Goal: Task Accomplishment & Management: Manage account settings

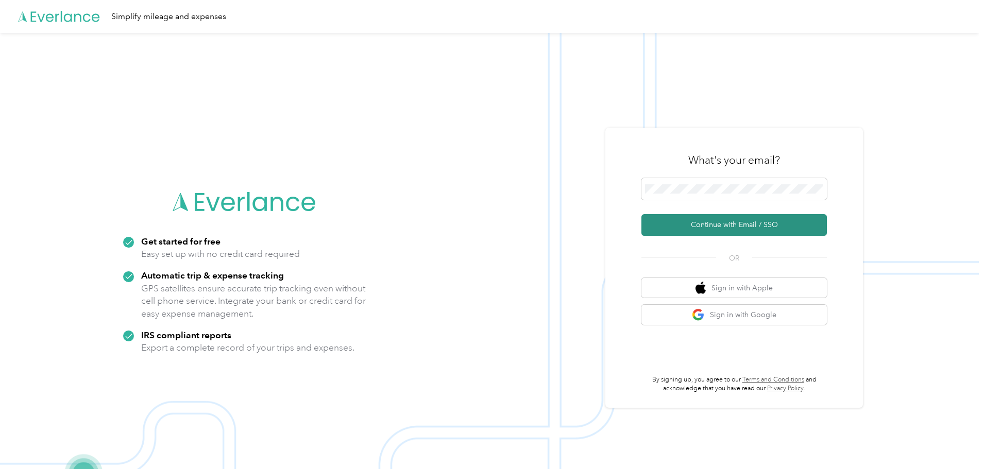
click at [711, 227] on button "Continue with Email / SSO" at bounding box center [733, 225] width 185 height 22
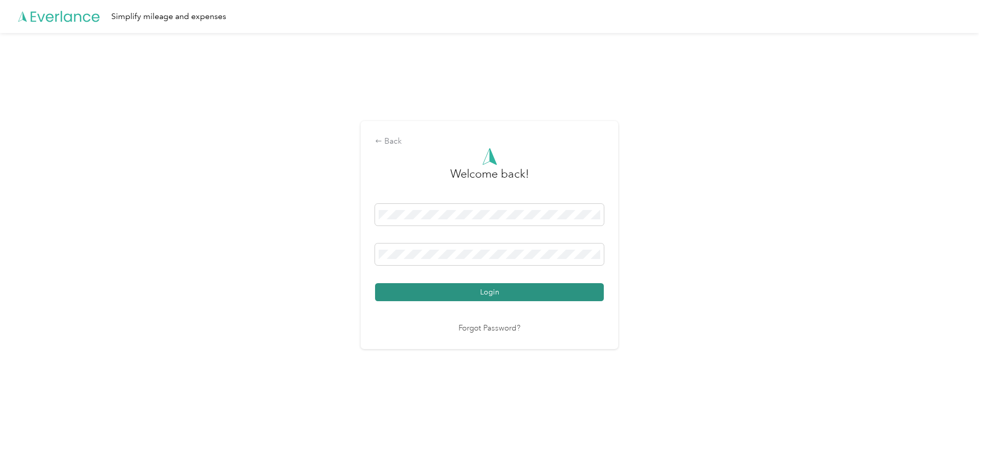
click at [483, 295] on button "Login" at bounding box center [489, 292] width 229 height 18
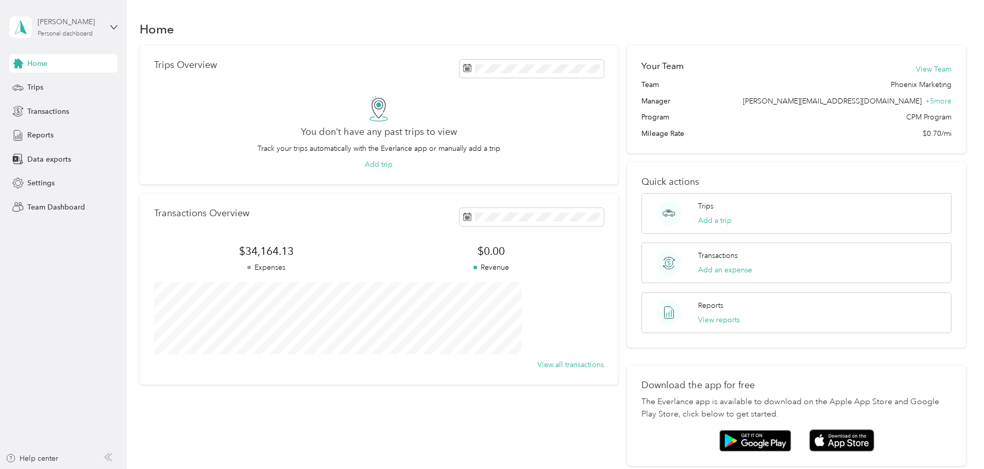
click at [54, 33] on div "Personal dashboard" at bounding box center [65, 34] width 55 height 6
click at [61, 105] on div "Personal dashboard" at bounding box center [52, 108] width 67 height 11
click at [38, 132] on span "Reports" at bounding box center [40, 135] width 26 height 11
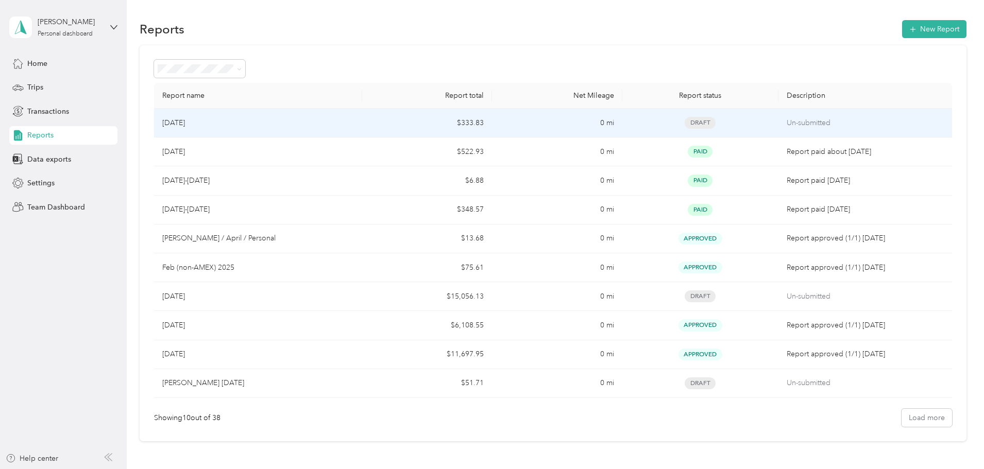
click at [354, 124] on div "[DATE]" at bounding box center [258, 122] width 192 height 11
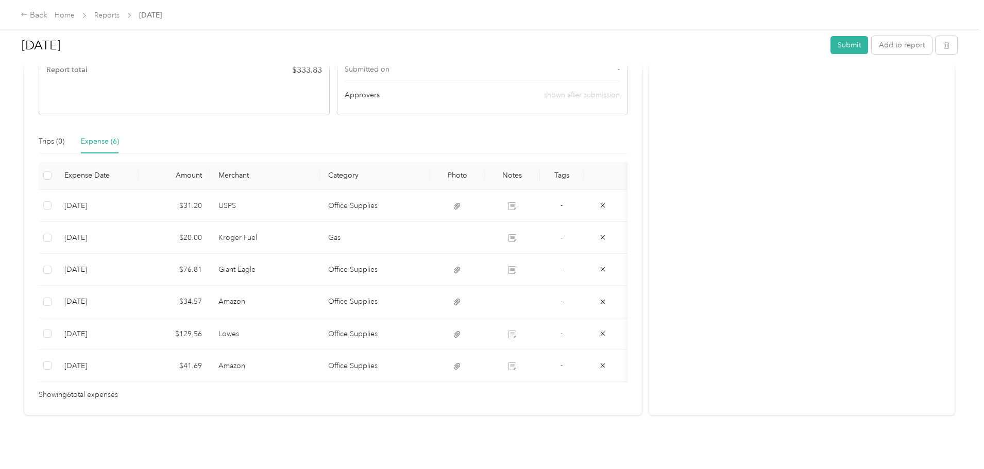
scroll to position [191, 0]
click at [830, 46] on button "Submit" at bounding box center [849, 45] width 38 height 18
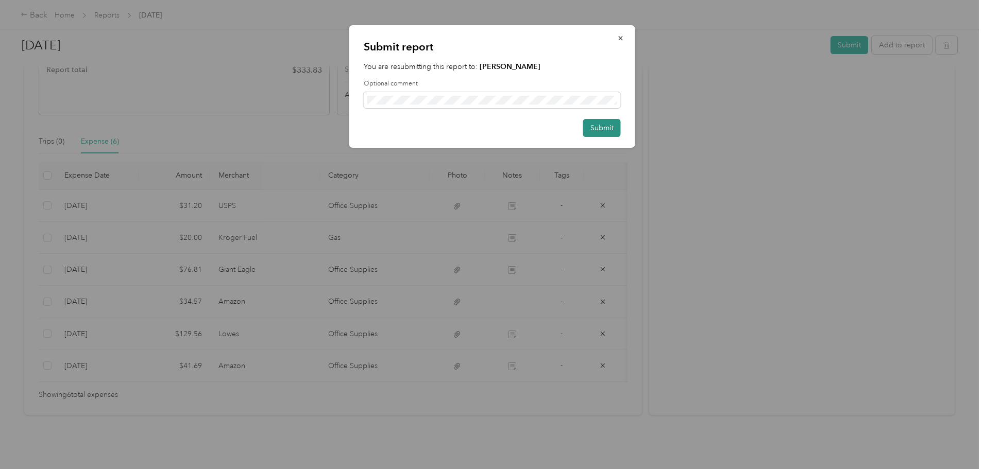
click at [617, 129] on button "Submit" at bounding box center [602, 128] width 38 height 18
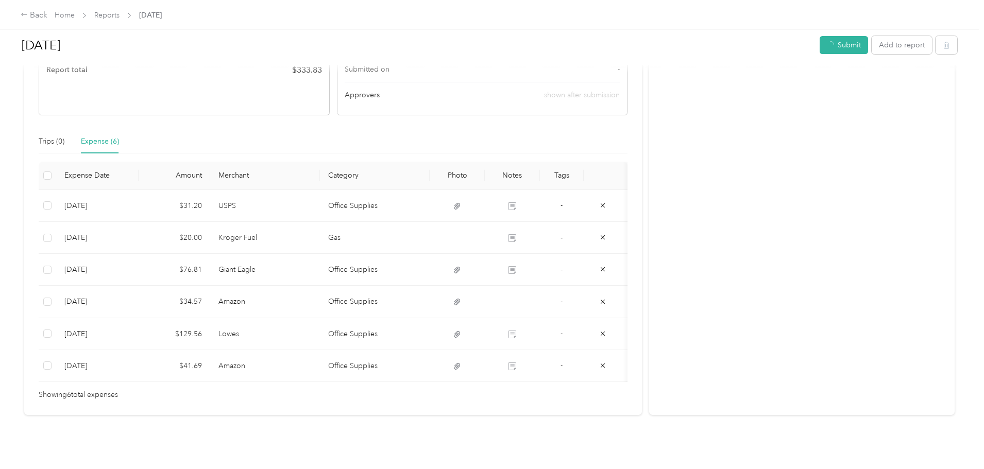
scroll to position [169, 0]
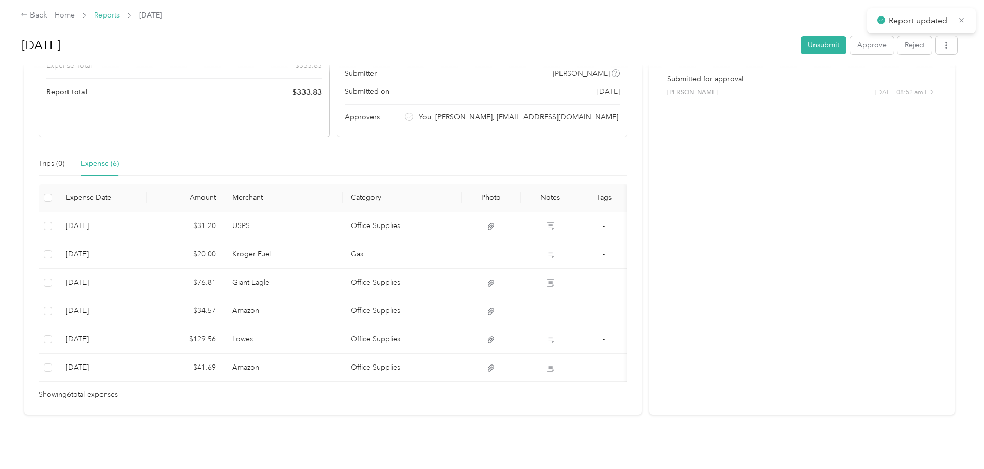
click at [120, 15] on link "Reports" at bounding box center [106, 15] width 25 height 9
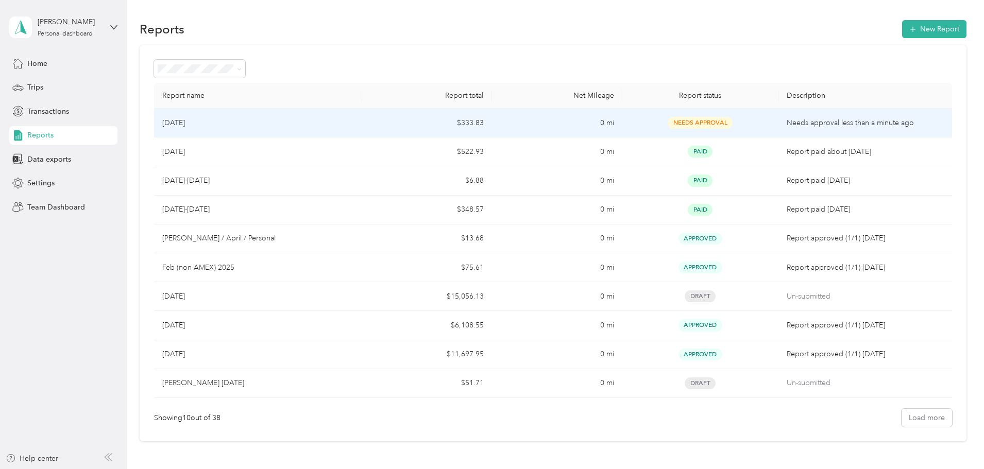
click at [357, 134] on td "[DATE]" at bounding box center [258, 123] width 208 height 29
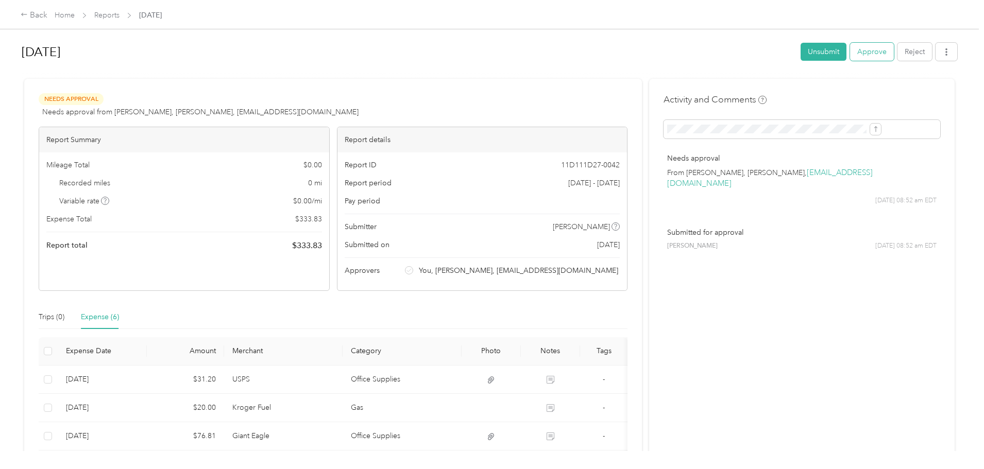
click at [850, 56] on button "Approve" at bounding box center [872, 52] width 44 height 18
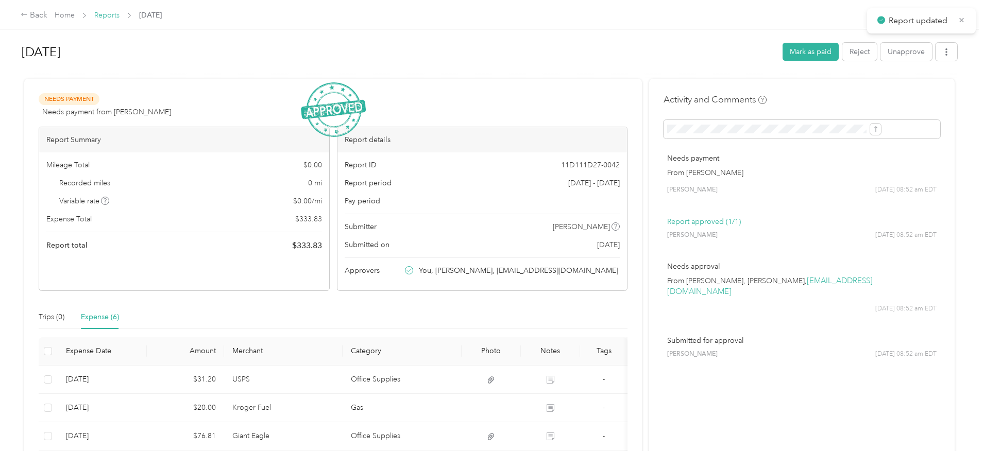
click at [120, 14] on link "Reports" at bounding box center [106, 15] width 25 height 9
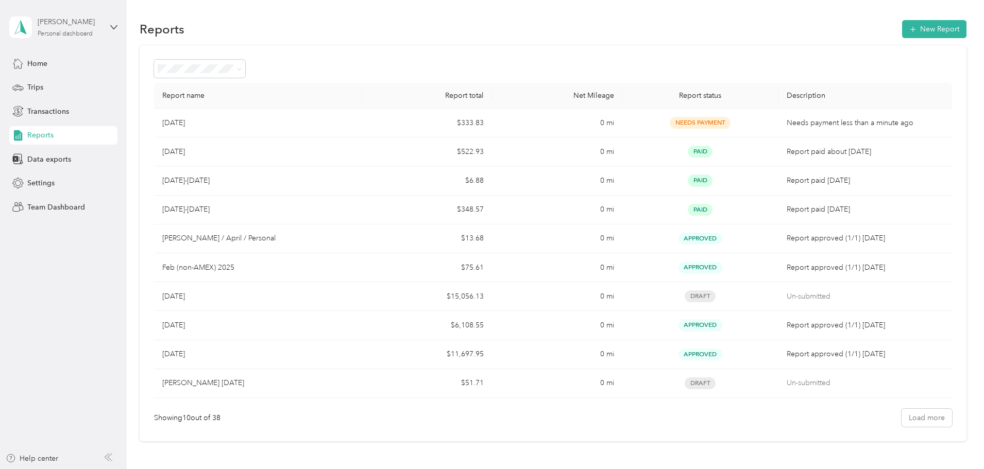
click at [50, 31] on div "Personal dashboard" at bounding box center [65, 34] width 55 height 6
click at [64, 88] on div "Team dashboard" at bounding box center [46, 82] width 55 height 11
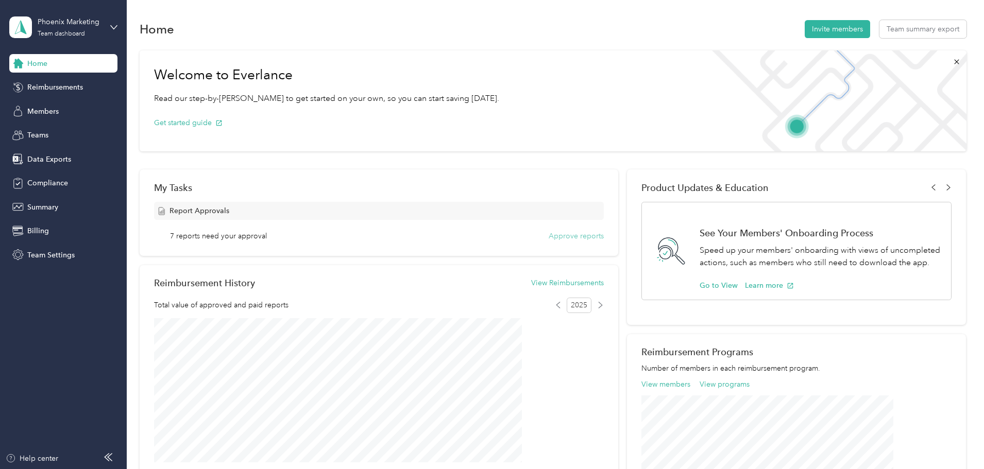
click at [569, 240] on button "Approve reports" at bounding box center [576, 236] width 55 height 11
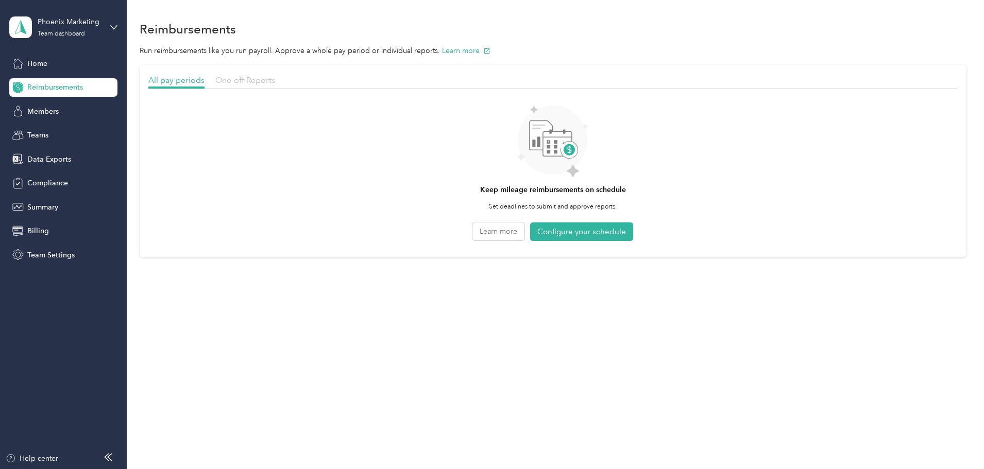
click at [275, 83] on span "One-off Reports" at bounding box center [245, 80] width 60 height 10
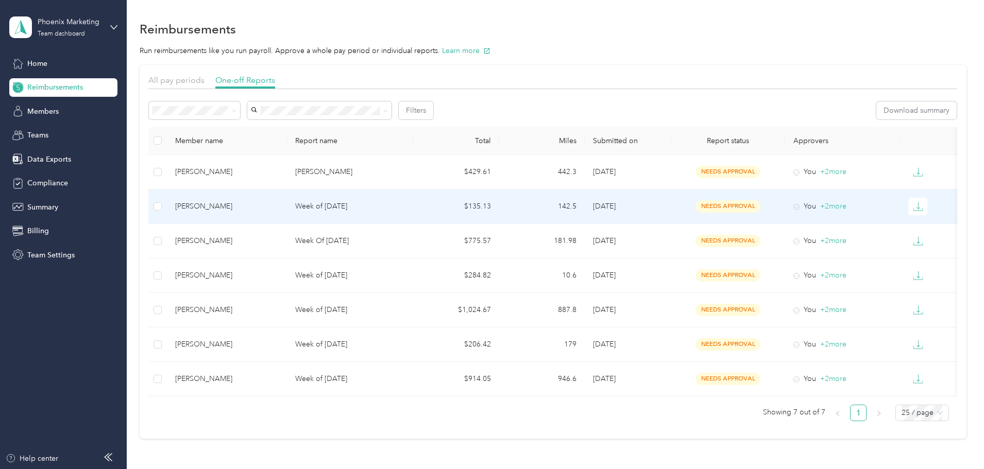
scroll to position [83, 0]
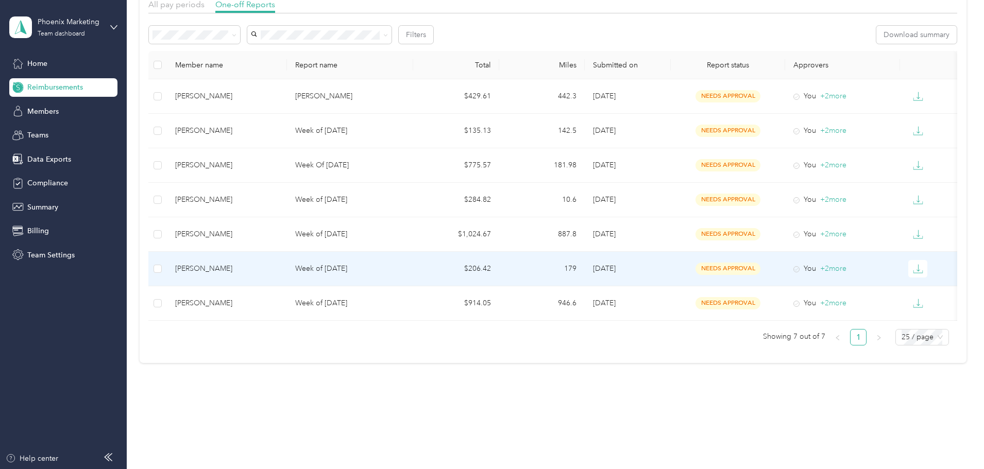
click at [279, 263] on div "[PERSON_NAME]" at bounding box center [227, 268] width 104 height 11
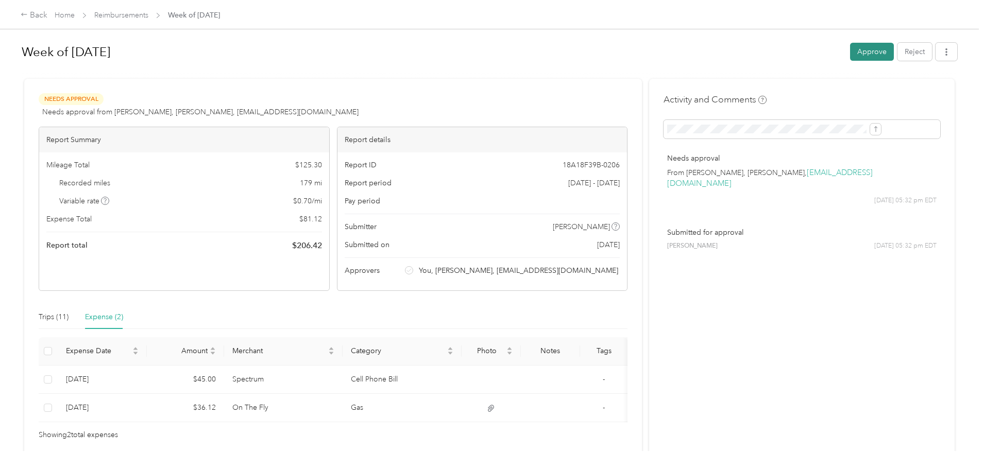
click at [850, 59] on button "Approve" at bounding box center [872, 52] width 44 height 18
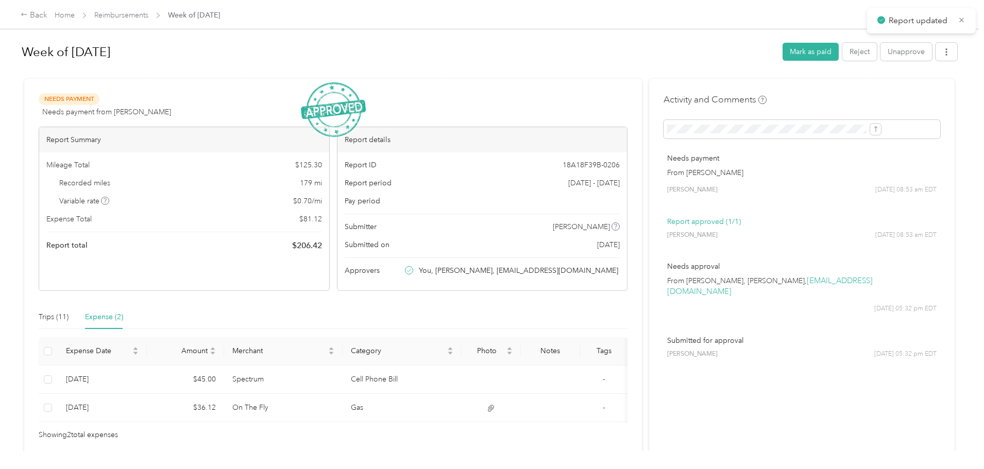
click at [209, 5] on div "Back Home Reimbursements Week of [DATE]" at bounding box center [492, 14] width 984 height 29
click at [148, 11] on link "Reimbursements" at bounding box center [121, 15] width 54 height 9
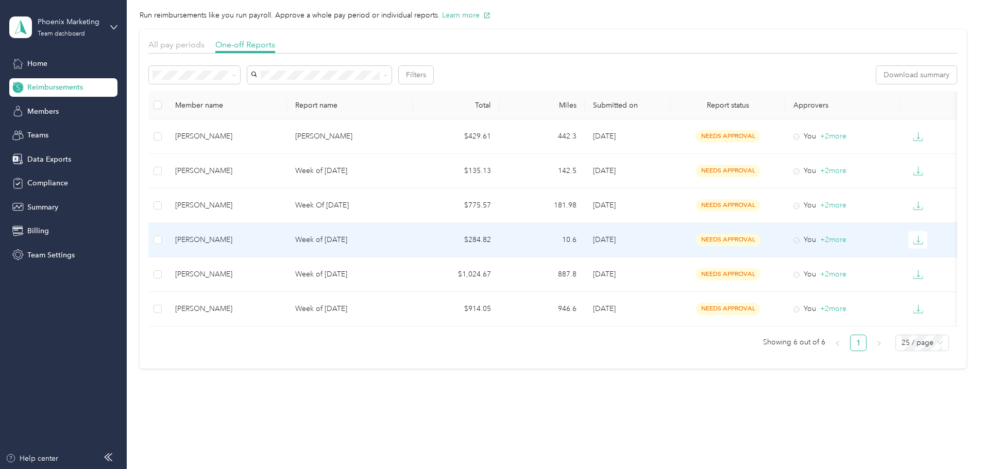
scroll to position [49, 0]
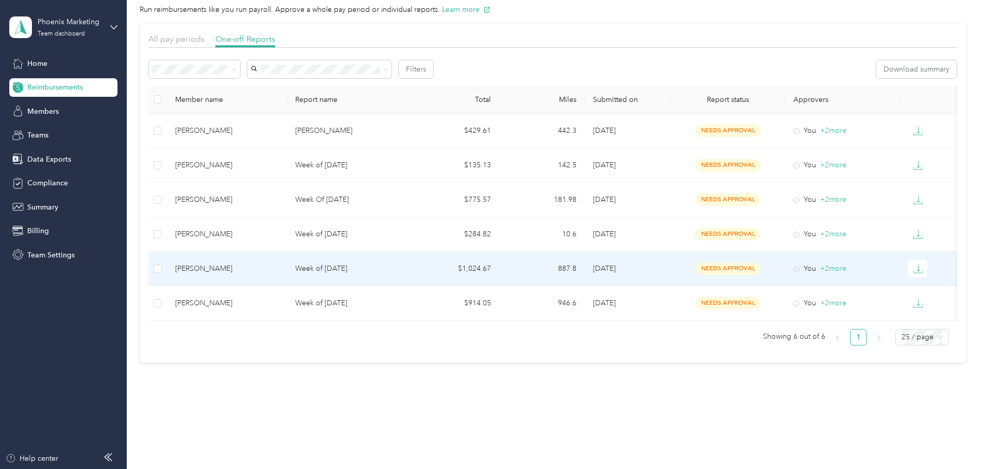
click at [279, 263] on div "[PERSON_NAME]" at bounding box center [227, 268] width 104 height 11
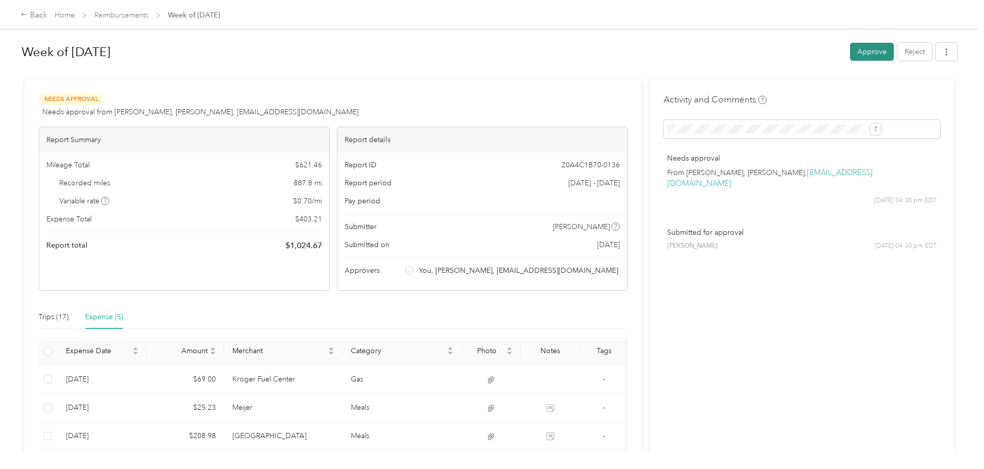
click at [850, 46] on button "Approve" at bounding box center [872, 52] width 44 height 18
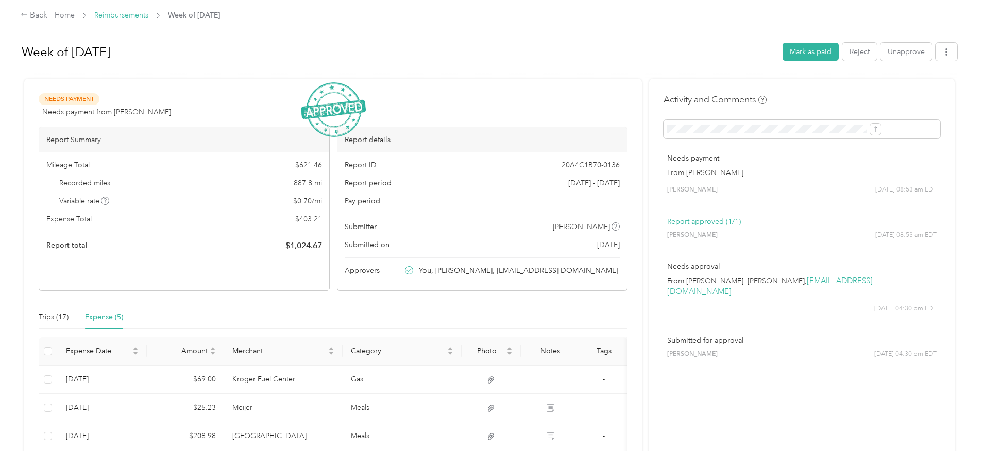
click at [148, 14] on link "Reimbursements" at bounding box center [121, 15] width 54 height 9
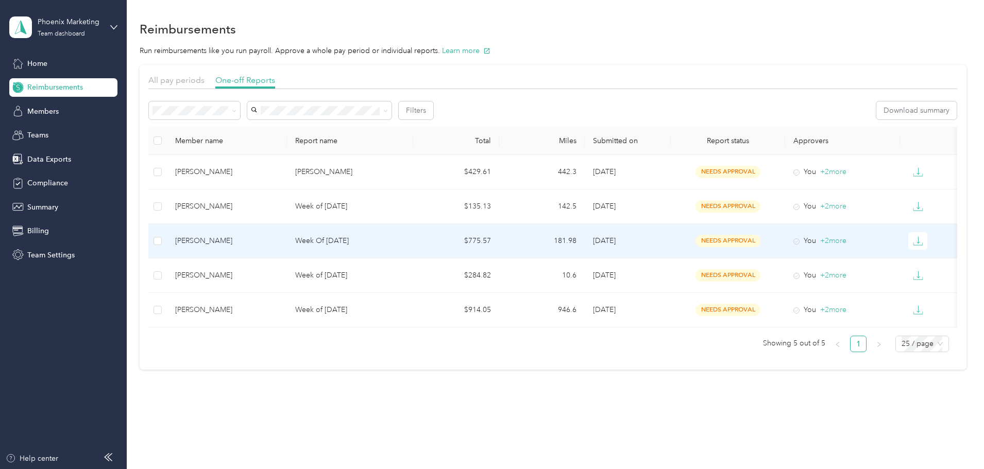
click at [458, 245] on td "$775.57" at bounding box center [456, 241] width 86 height 35
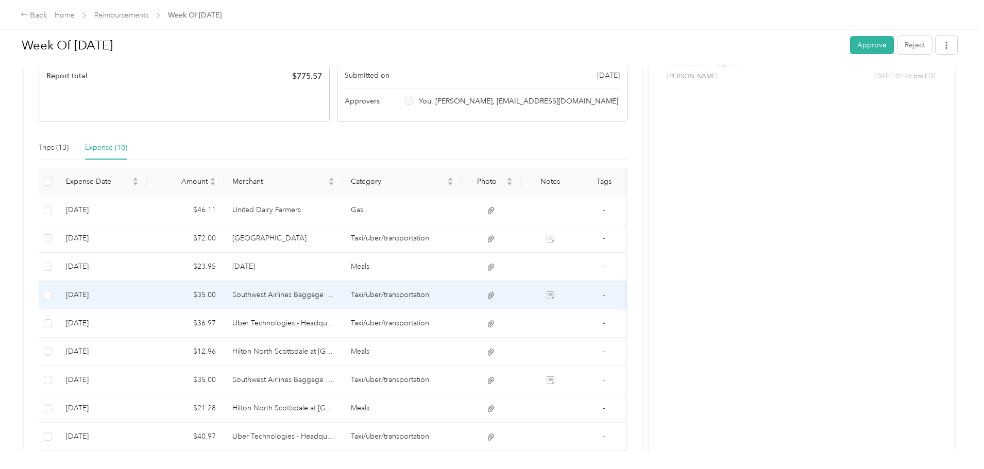
scroll to position [282, 0]
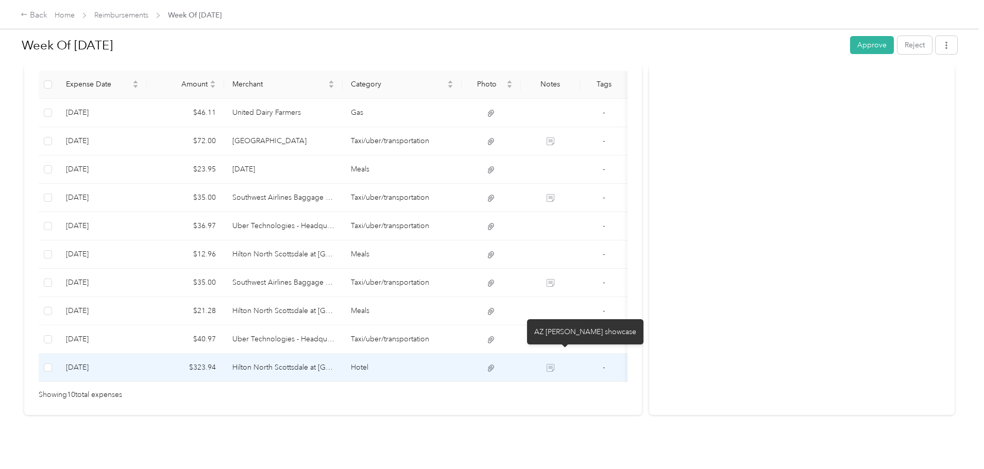
click at [554, 364] on icon at bounding box center [551, 368] width 8 height 8
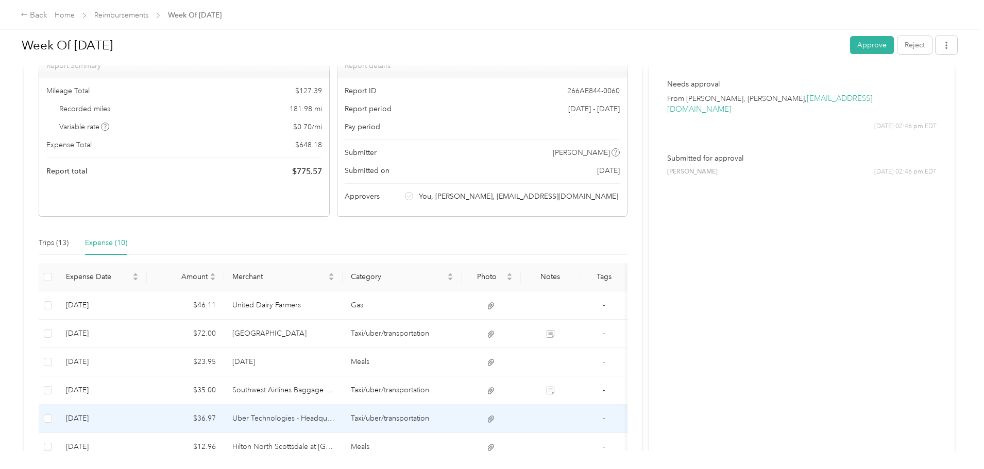
scroll to position [0, 0]
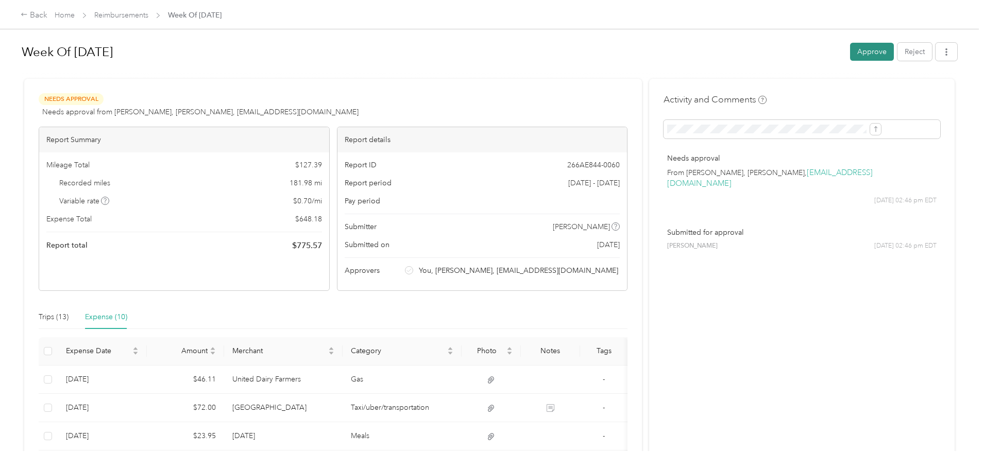
click at [850, 49] on button "Approve" at bounding box center [872, 52] width 44 height 18
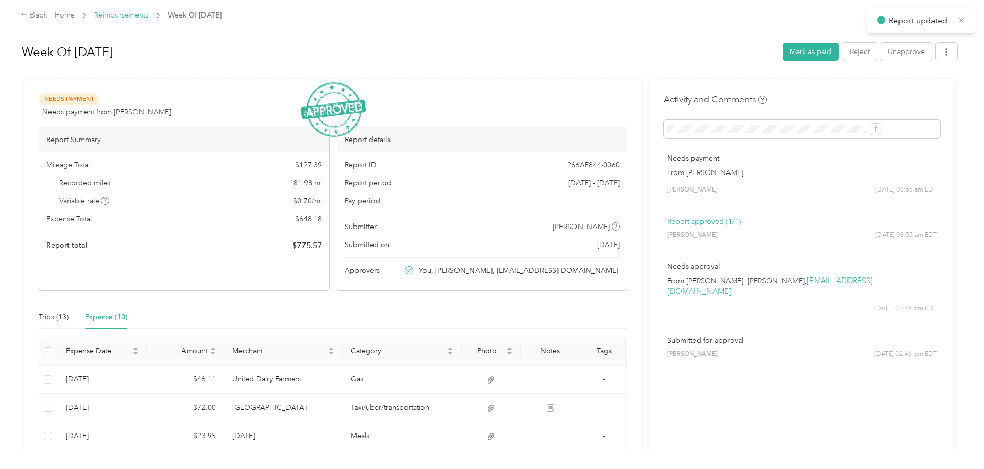
click at [148, 15] on link "Reimbursements" at bounding box center [121, 15] width 54 height 9
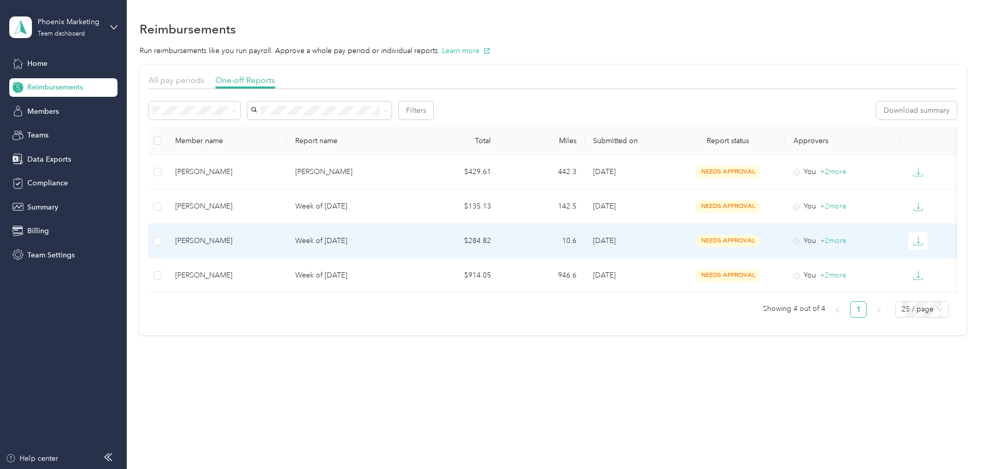
click at [405, 241] on p "Week of [DATE]" at bounding box center [350, 240] width 110 height 11
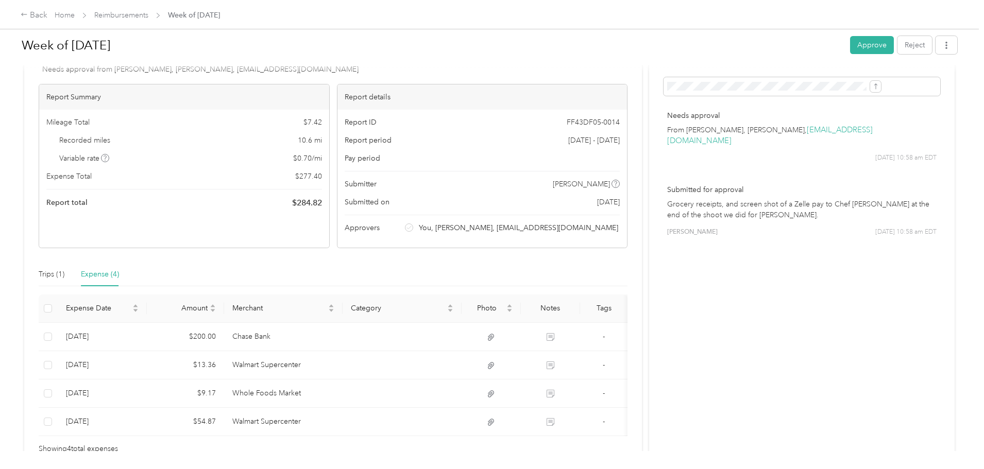
scroll to position [52, 0]
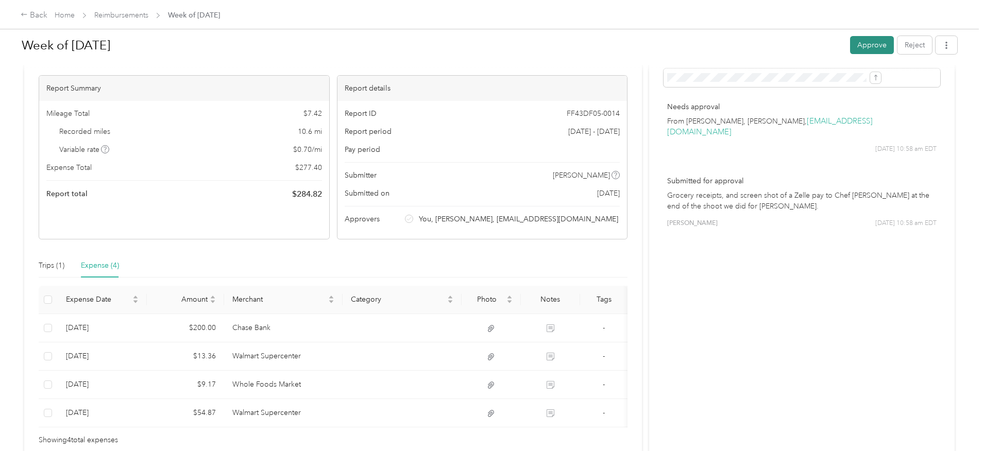
click at [850, 53] on button "Approve" at bounding box center [872, 45] width 44 height 18
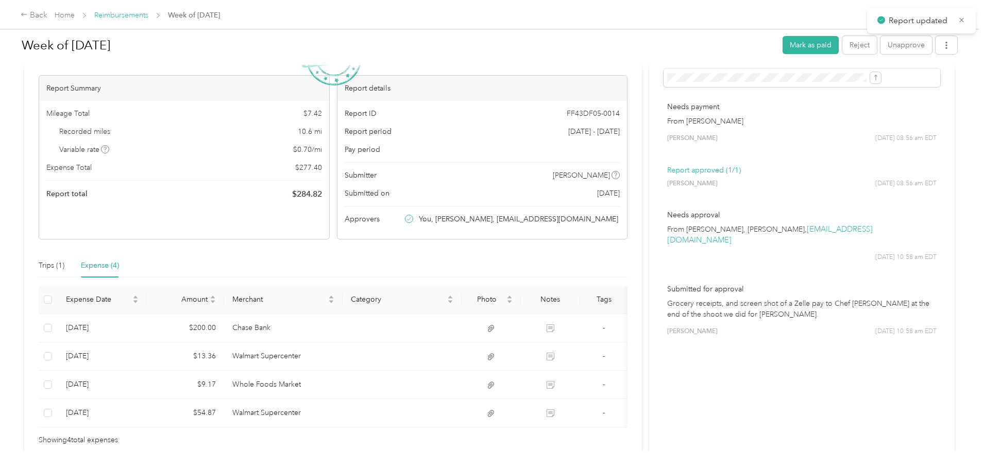
click at [148, 13] on link "Reimbursements" at bounding box center [121, 15] width 54 height 9
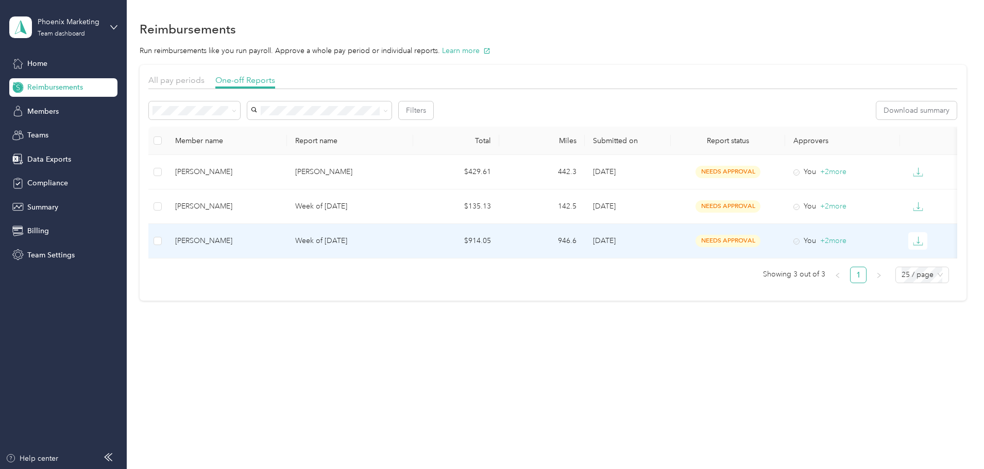
click at [468, 247] on td "$914.05" at bounding box center [456, 241] width 86 height 35
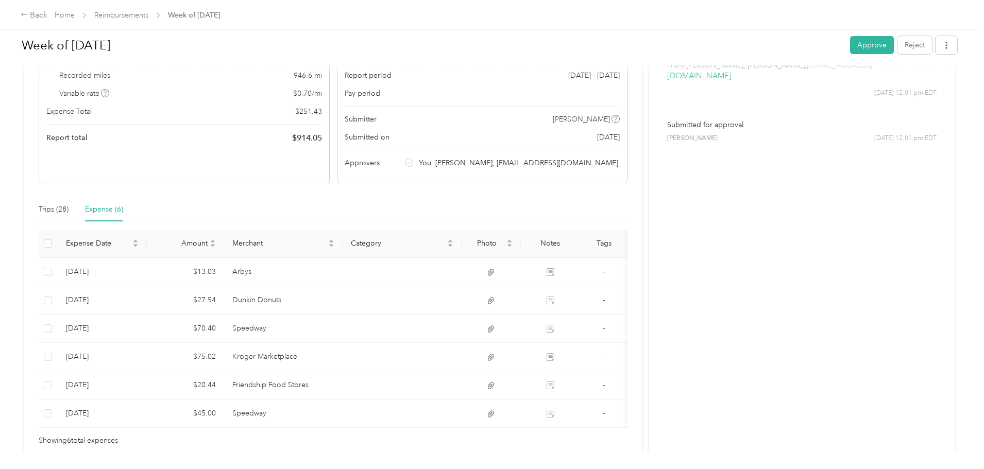
scroll to position [155, 0]
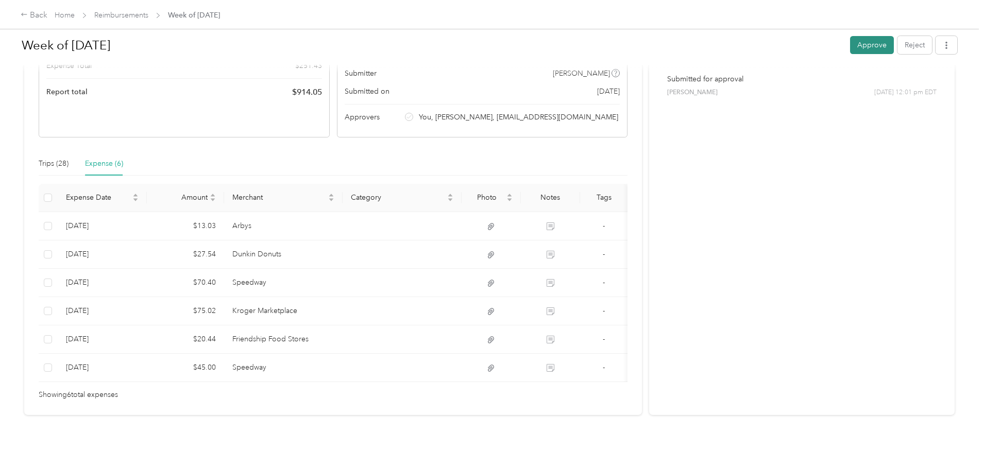
click at [850, 52] on button "Approve" at bounding box center [872, 45] width 44 height 18
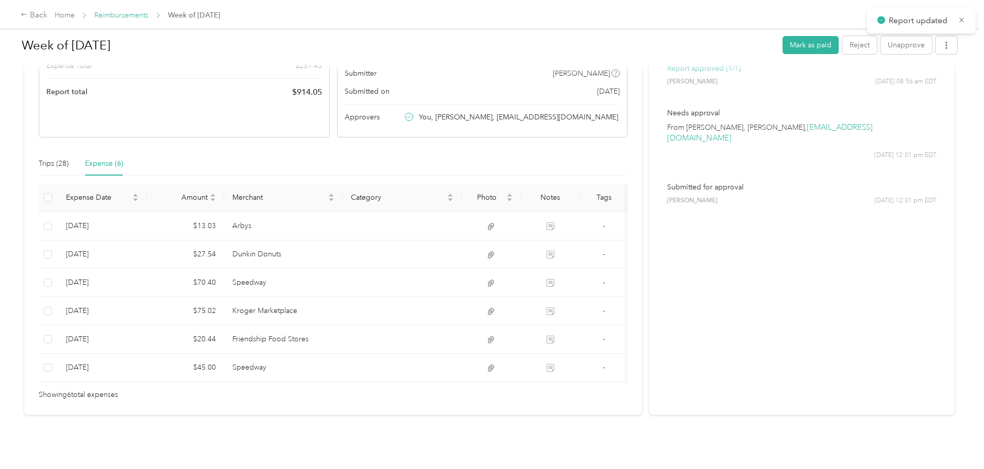
click at [148, 15] on link "Reimbursements" at bounding box center [121, 15] width 54 height 9
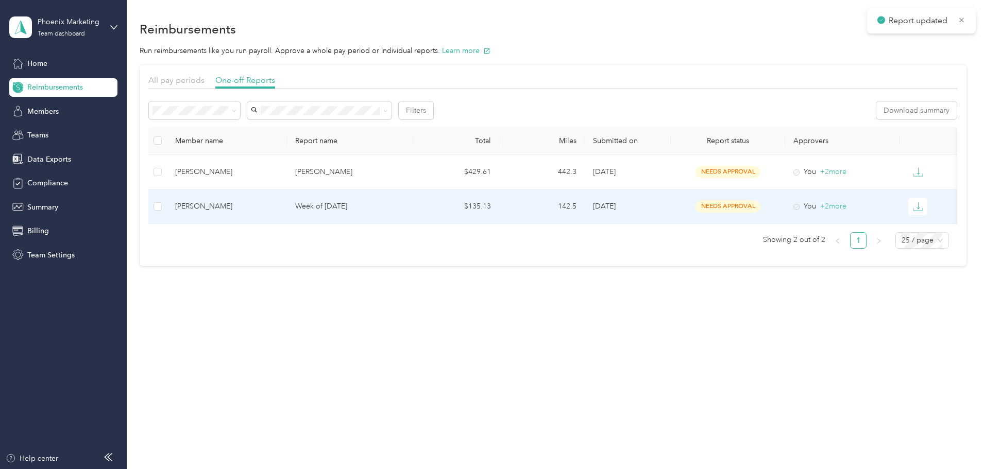
click at [456, 210] on td "$135.13" at bounding box center [456, 207] width 86 height 35
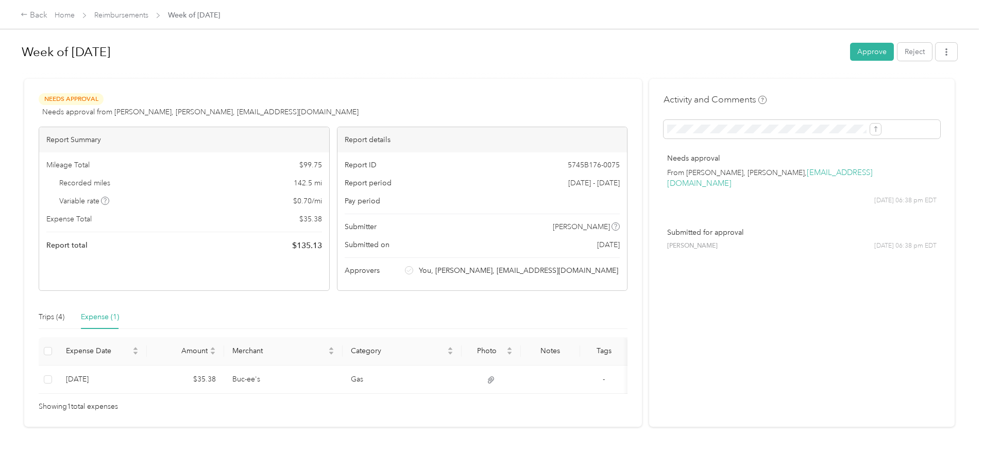
scroll to position [27, 0]
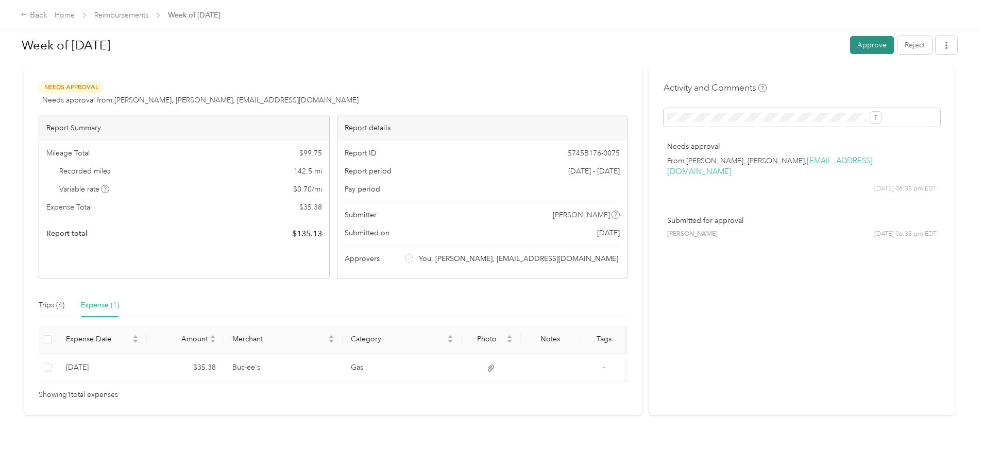
click at [850, 42] on button "Approve" at bounding box center [872, 45] width 44 height 18
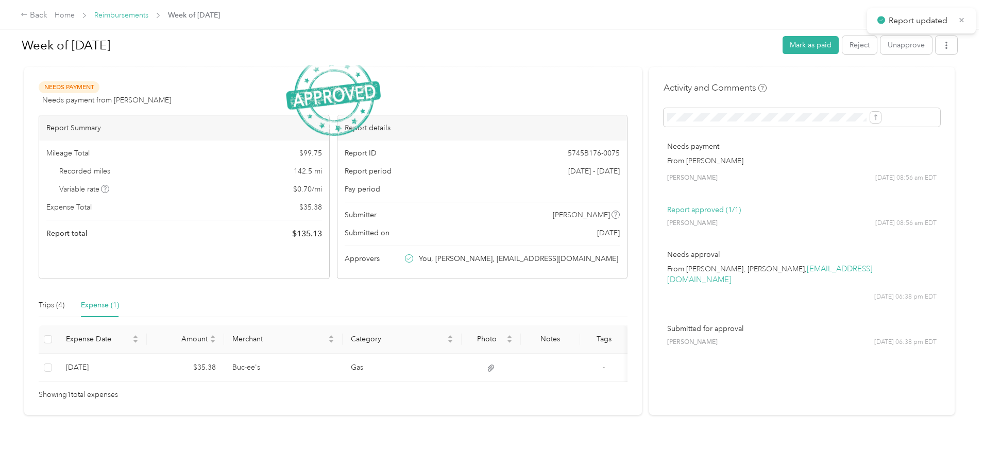
click at [148, 19] on link "Reimbursements" at bounding box center [121, 15] width 54 height 9
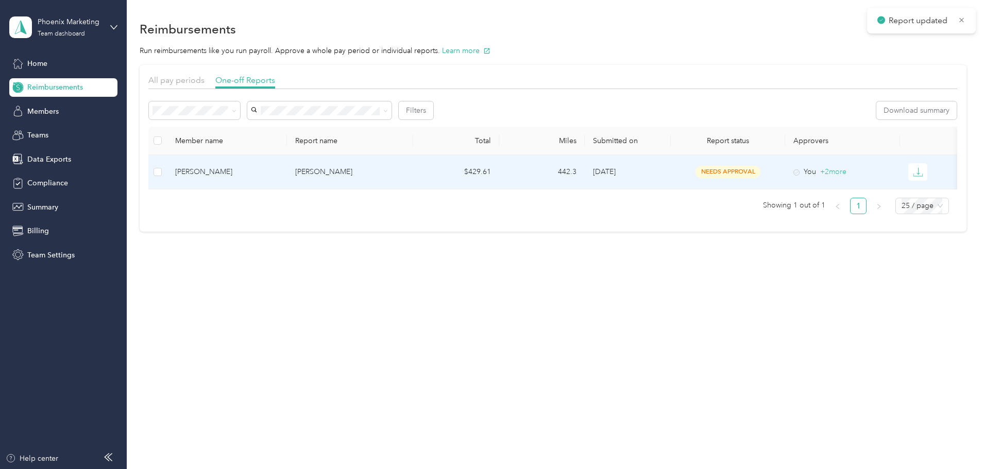
click at [413, 184] on td "[PERSON_NAME]" at bounding box center [350, 172] width 126 height 35
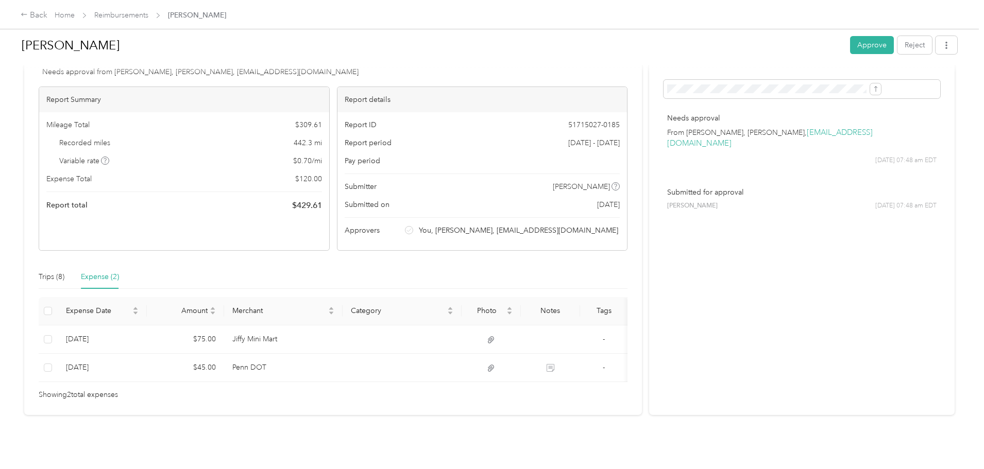
scroll to position [56, 0]
click at [850, 47] on button "Approve" at bounding box center [872, 45] width 44 height 18
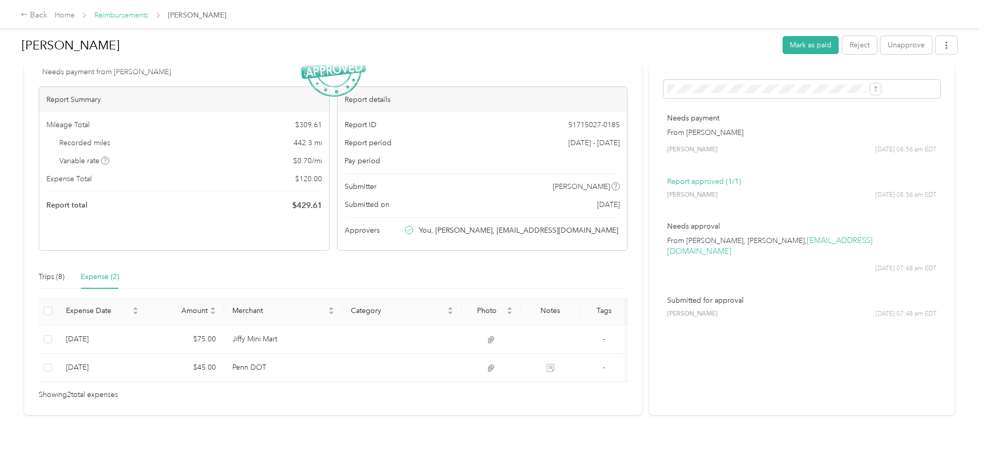
click at [148, 15] on link "Reimbursements" at bounding box center [121, 15] width 54 height 9
